Goal: Find specific page/section: Find specific page/section

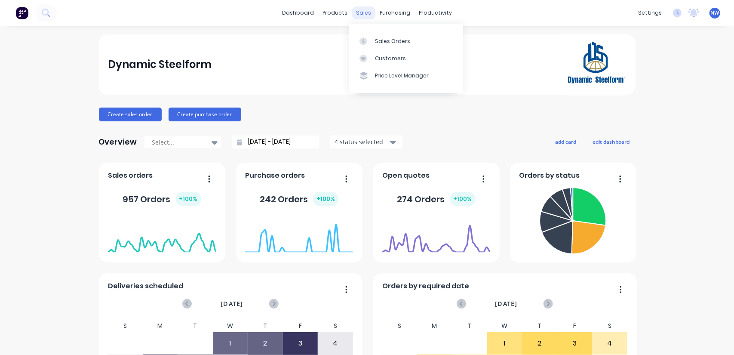
click at [363, 18] on div "sales" at bounding box center [364, 12] width 24 height 13
click at [359, 13] on div "sales" at bounding box center [364, 12] width 24 height 13
click at [395, 46] on link "Sales Orders" at bounding box center [406, 40] width 114 height 17
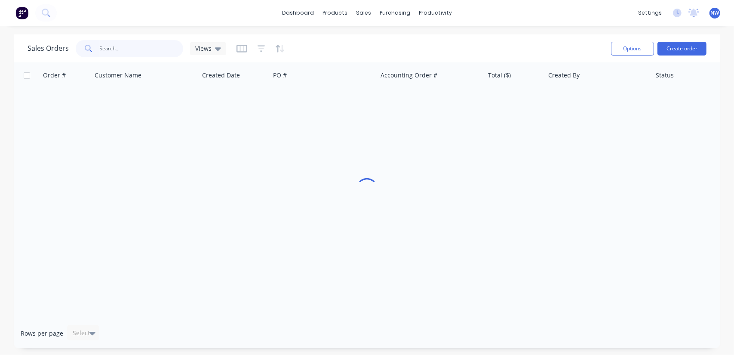
click at [128, 53] on input "text" at bounding box center [142, 48] width 84 height 17
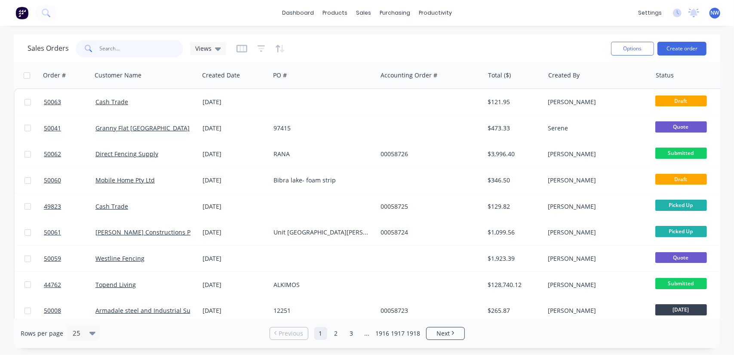
click at [120, 51] on input "text" at bounding box center [142, 48] width 84 height 17
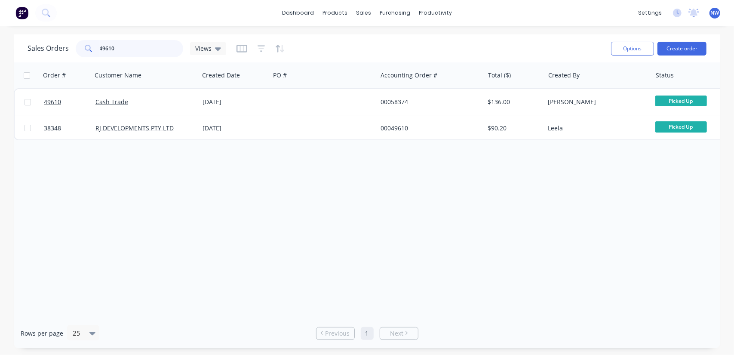
click at [123, 48] on input "49610" at bounding box center [142, 48] width 84 height 17
click at [117, 49] on input "49610" at bounding box center [142, 48] width 84 height 17
click at [123, 46] on input "49016" at bounding box center [142, 48] width 84 height 17
type input "4"
drag, startPoint x: 126, startPoint y: 49, endPoint x: 85, endPoint y: 50, distance: 41.7
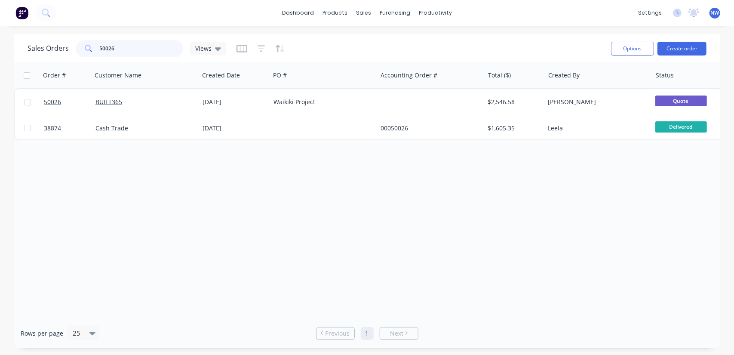
click at [85, 50] on div "50026" at bounding box center [130, 48] width 108 height 17
paste input "[PERSON_NAME]"
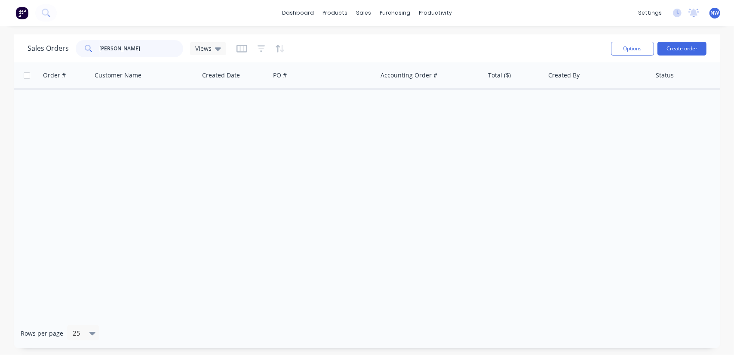
drag, startPoint x: 128, startPoint y: 48, endPoint x: 51, endPoint y: 43, distance: 77.1
click at [52, 44] on div "Sales Orders [PERSON_NAME] Views" at bounding box center [127, 48] width 199 height 17
type input "2"
click at [118, 48] on input "text" at bounding box center [142, 48] width 84 height 17
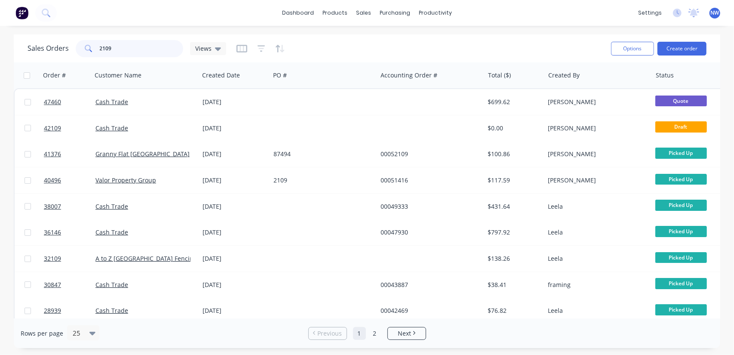
click at [123, 53] on input "2109" at bounding box center [142, 48] width 84 height 17
drag, startPoint x: 119, startPoint y: 49, endPoint x: 70, endPoint y: 42, distance: 49.1
click at [77, 44] on div "2109" at bounding box center [130, 48] width 108 height 17
type input "50042"
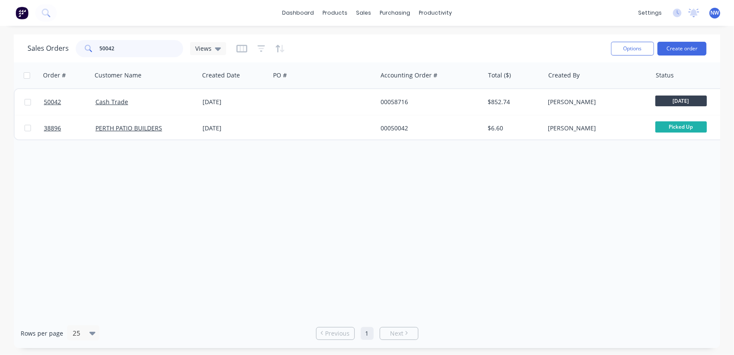
drag, startPoint x: 126, startPoint y: 52, endPoint x: 30, endPoint y: 34, distance: 97.5
click at [32, 38] on div "Sales Orders 50042 Views" at bounding box center [316, 48] width 577 height 21
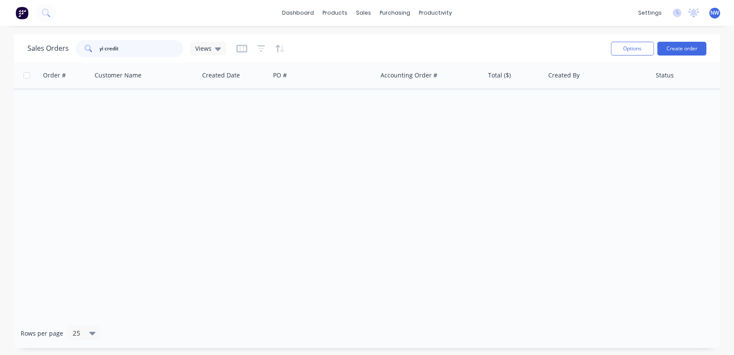
drag, startPoint x: 127, startPoint y: 47, endPoint x: 63, endPoint y: 47, distance: 64.5
click at [63, 47] on div "Sales Orders yi credit Views" at bounding box center [127, 48] width 199 height 17
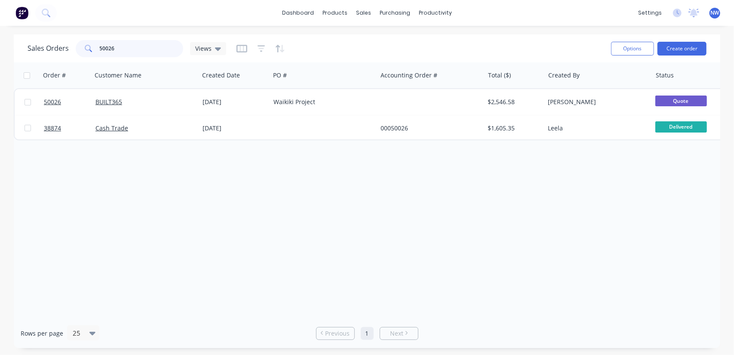
drag, startPoint x: 96, startPoint y: 50, endPoint x: 0, endPoint y: 42, distance: 96.7
click at [18, 44] on div "Sales Orders 50026 Views Options Create order" at bounding box center [367, 48] width 707 height 28
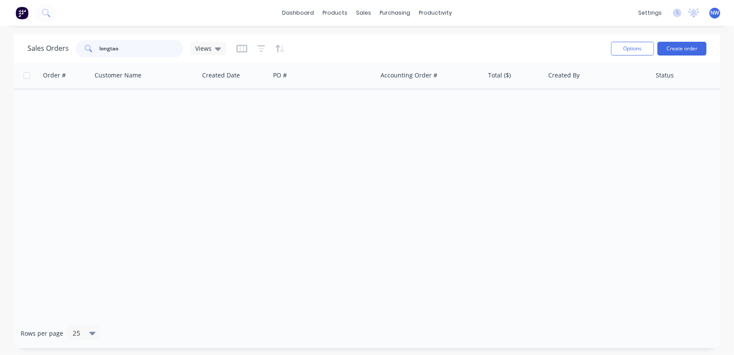
drag, startPoint x: 126, startPoint y: 49, endPoint x: 58, endPoint y: 43, distance: 68.2
click at [59, 44] on div "Sales Orders longtao Views" at bounding box center [127, 48] width 199 height 17
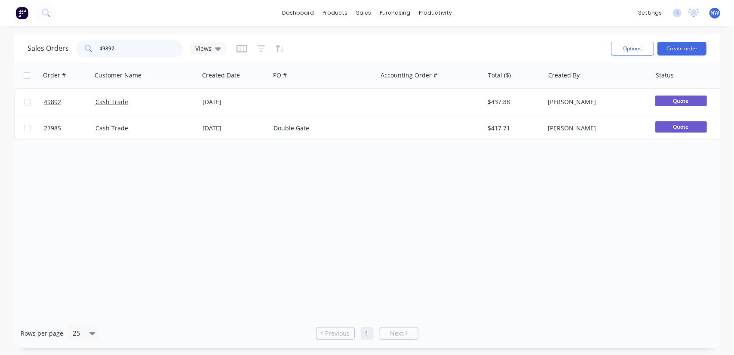
click at [130, 49] on input "49892" at bounding box center [142, 48] width 84 height 17
type input "4"
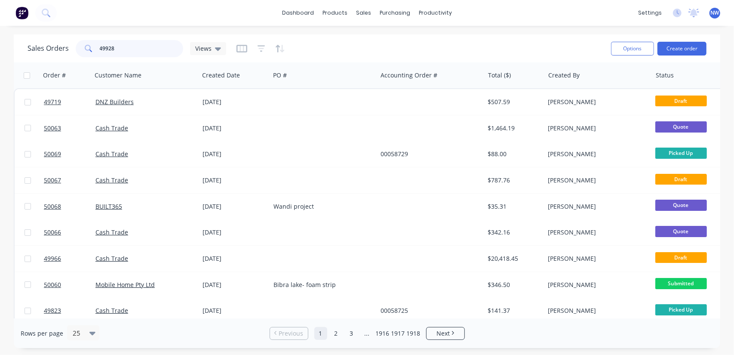
type input "49928"
